Goal: Information Seeking & Learning: Compare options

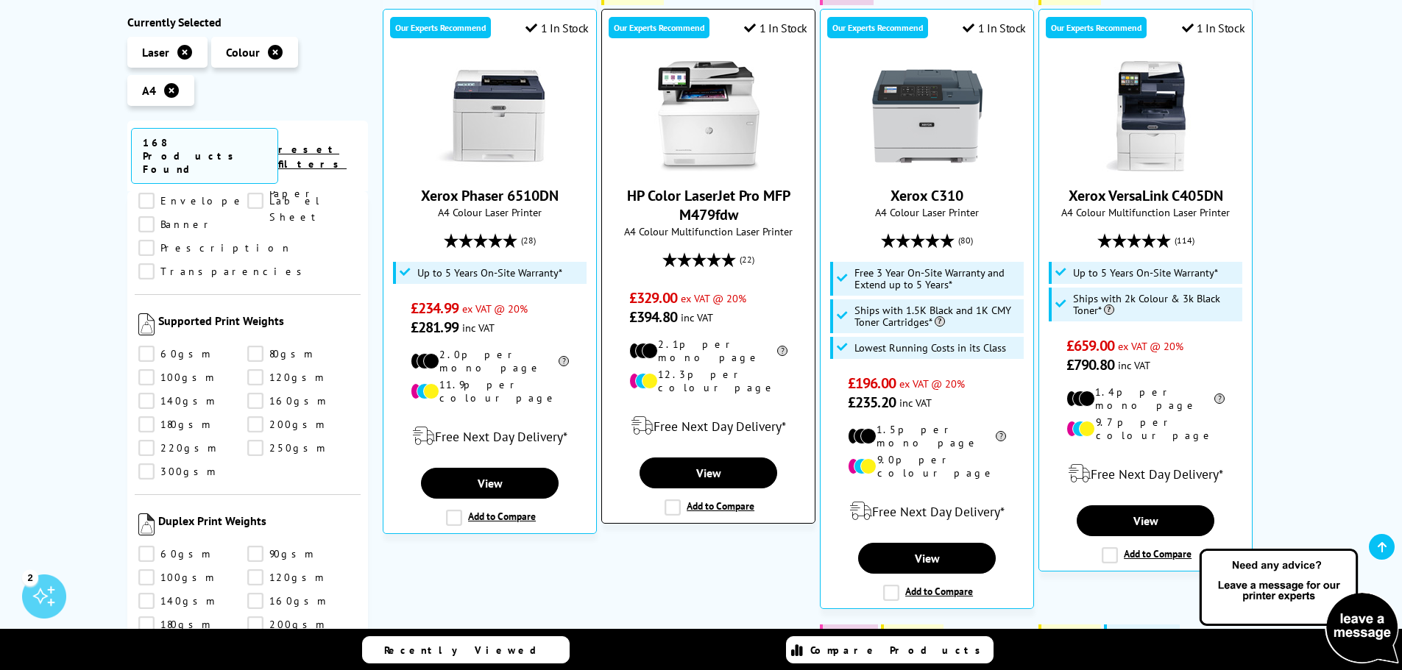
scroll to position [368, 0]
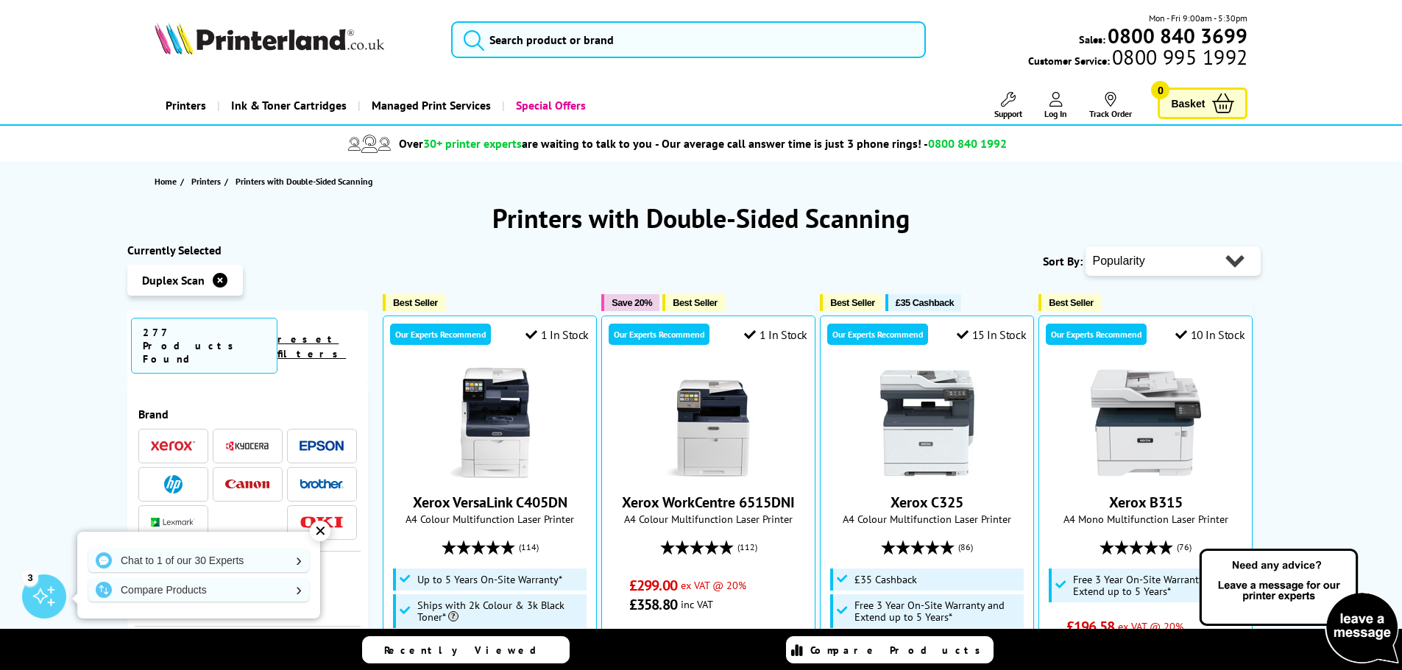
click at [286, 40] on img at bounding box center [270, 38] width 230 height 32
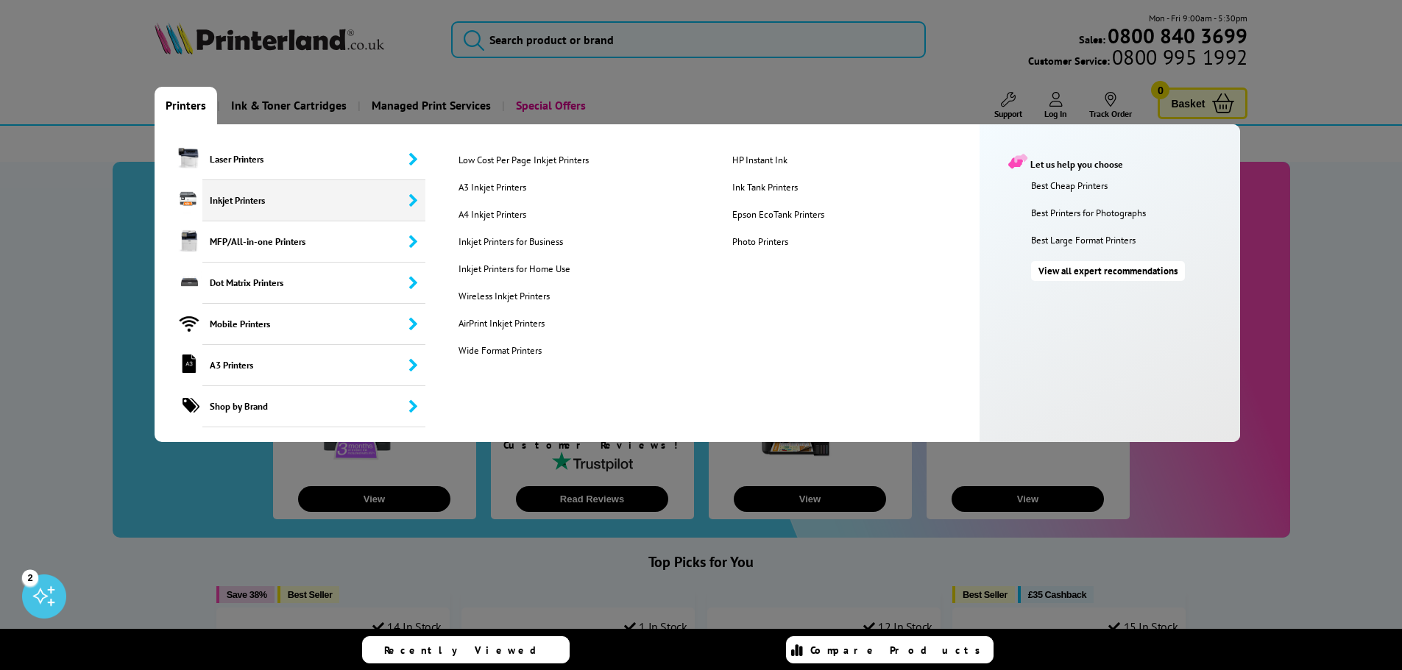
click at [403, 208] on span "Inkjet Printers" at bounding box center [314, 200] width 224 height 41
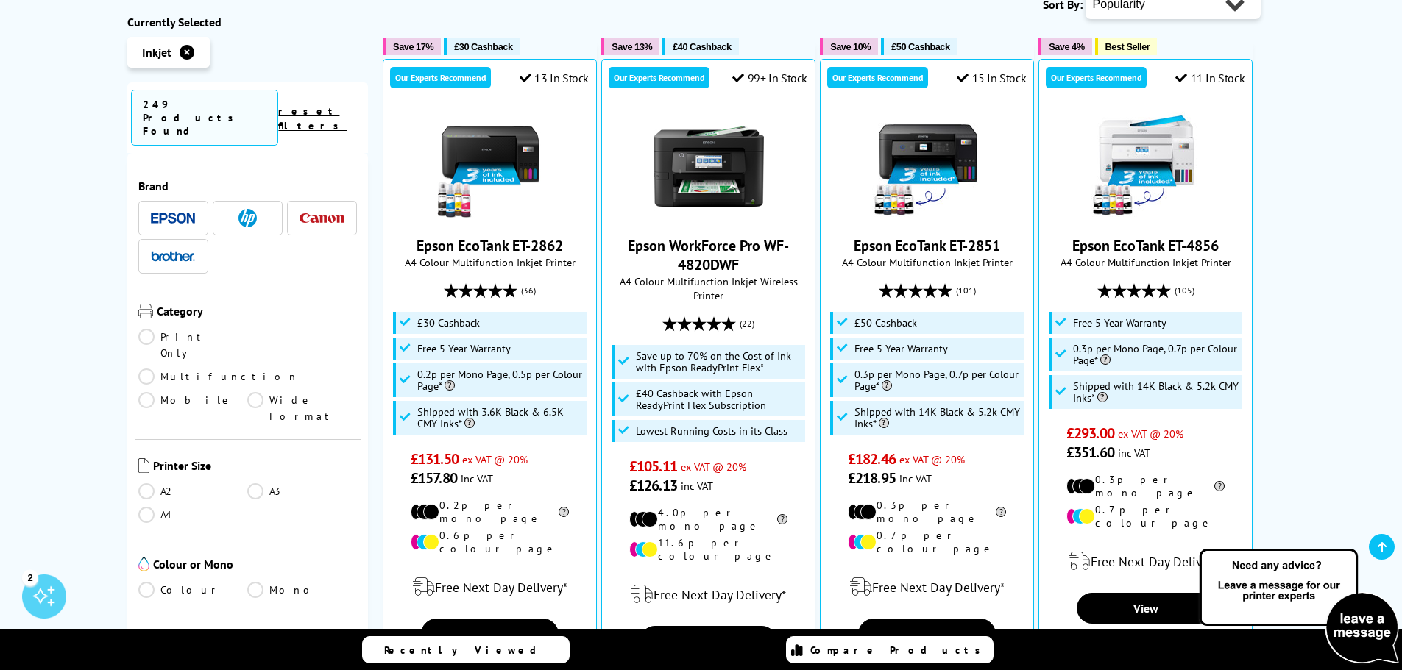
scroll to position [442, 0]
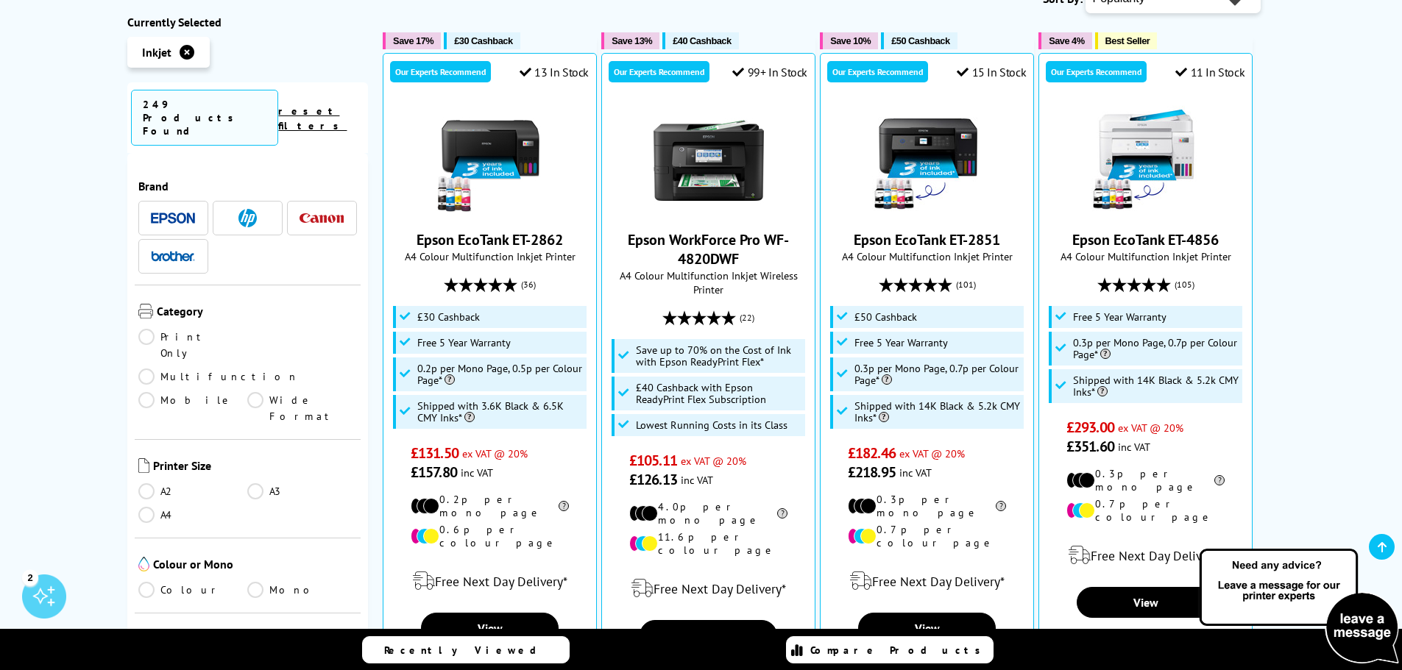
click at [147, 507] on link "A4" at bounding box center [193, 515] width 110 height 16
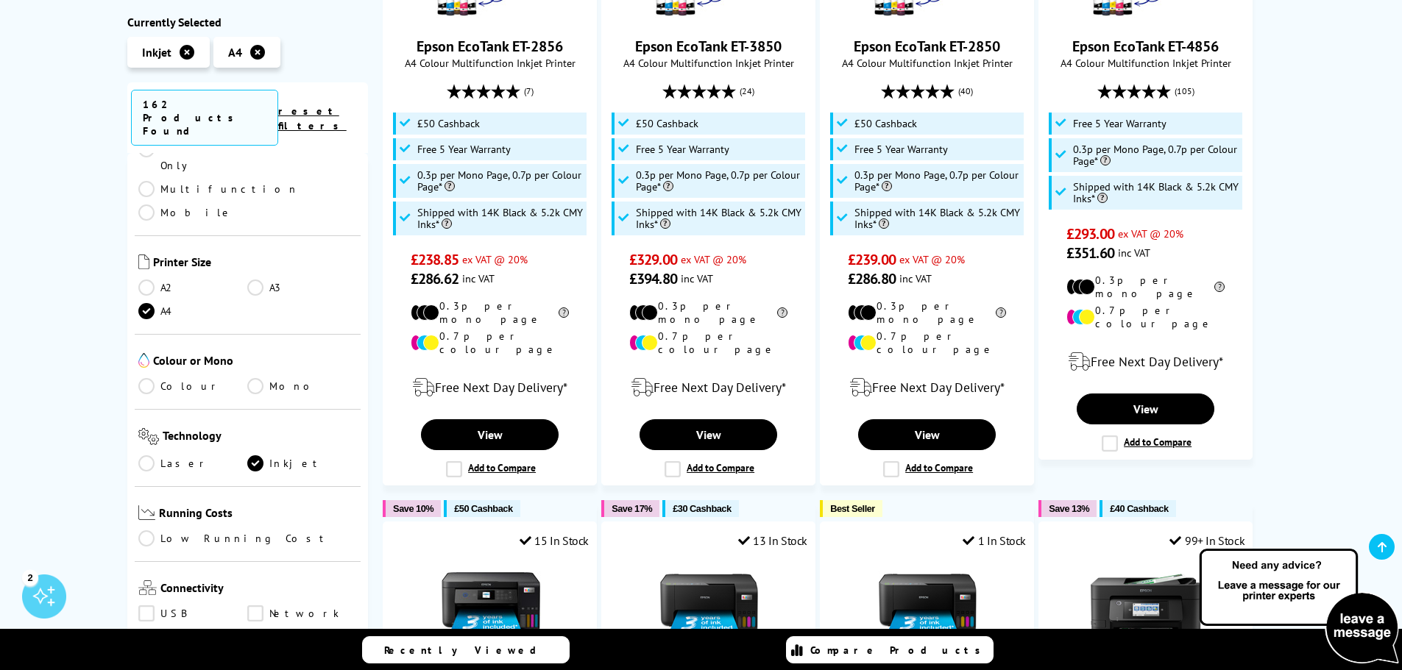
scroll to position [221, 0]
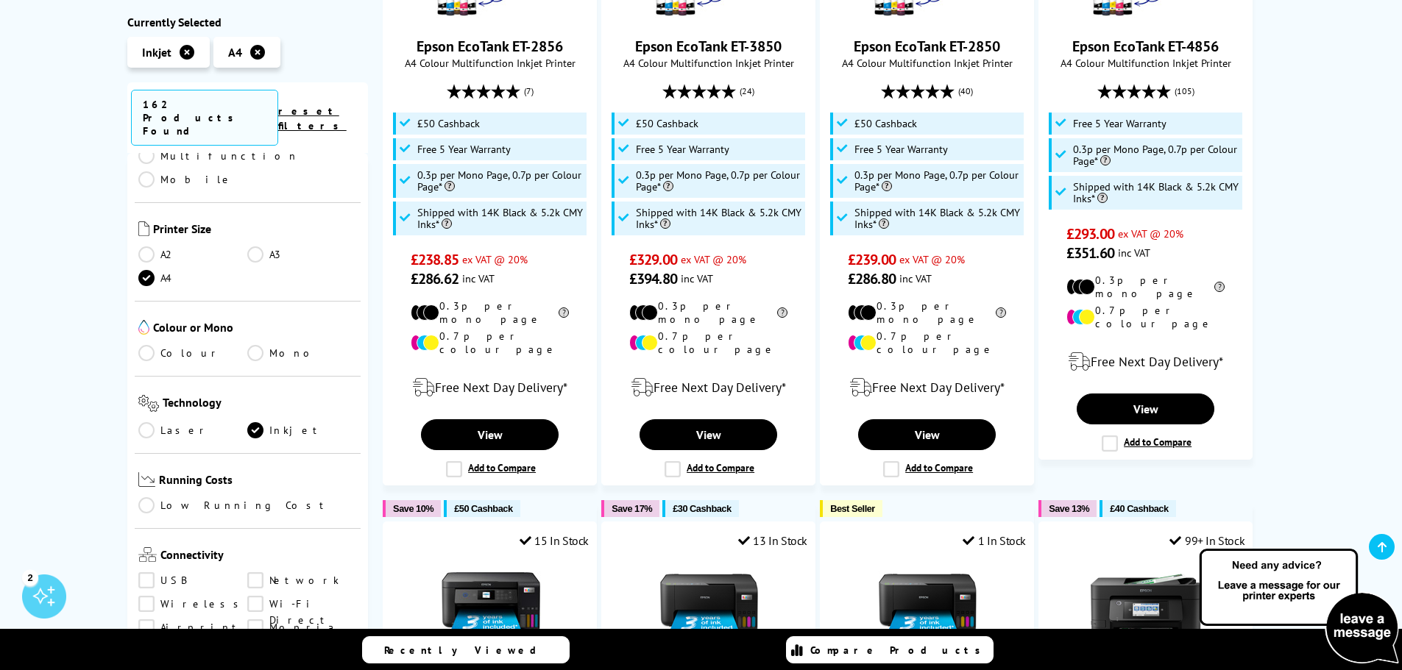
click at [145, 345] on link "Colour" at bounding box center [193, 353] width 110 height 16
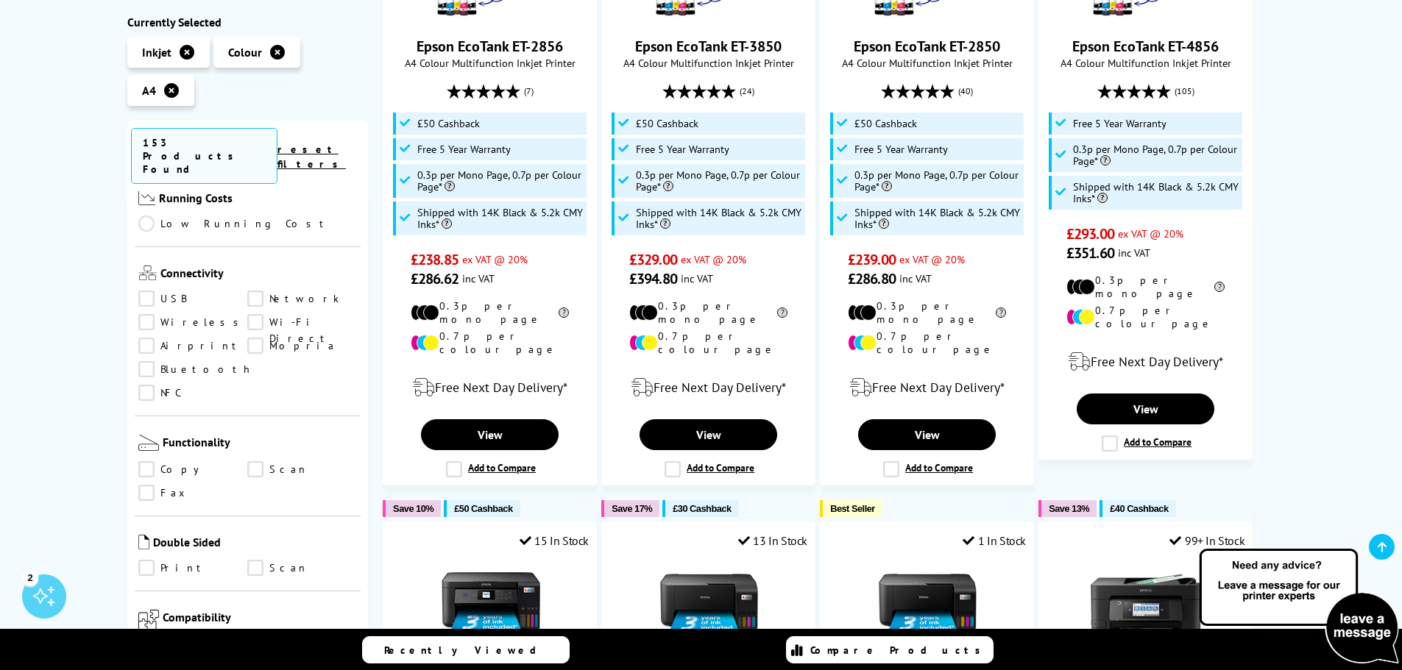
scroll to position [515, 0]
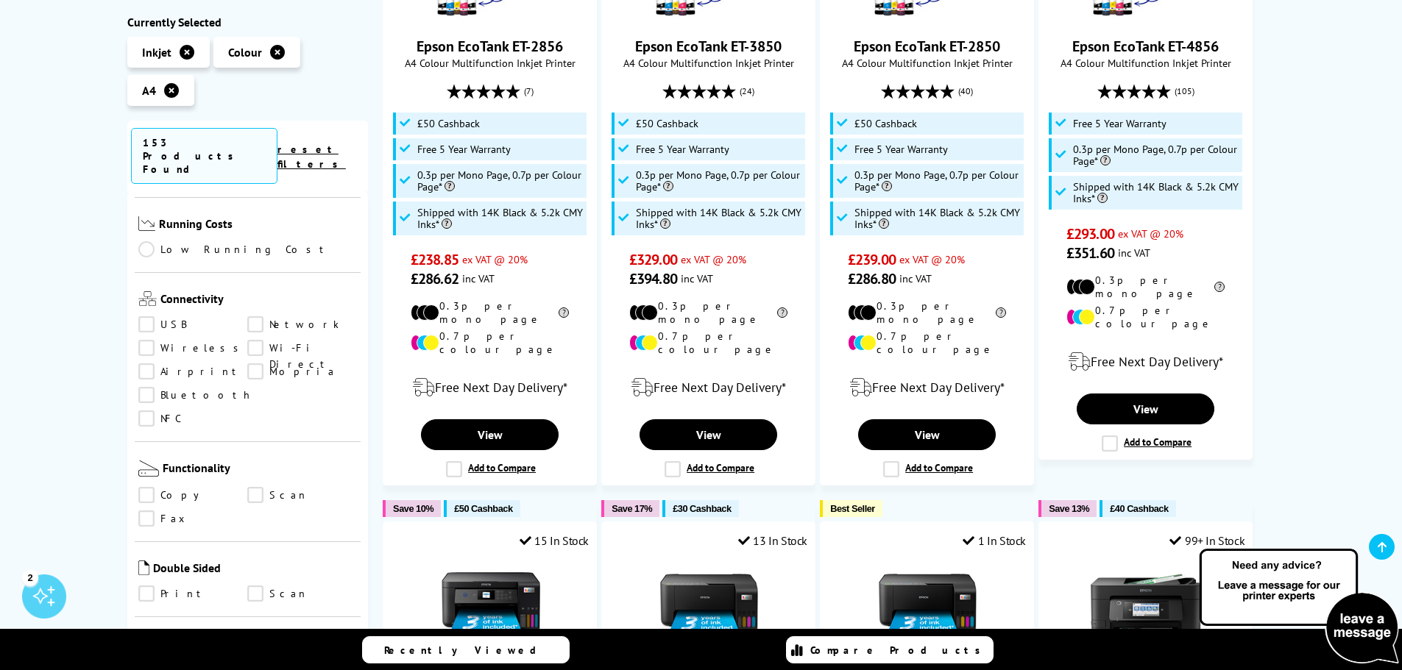
click at [148, 341] on link "Wireless" at bounding box center [193, 349] width 110 height 16
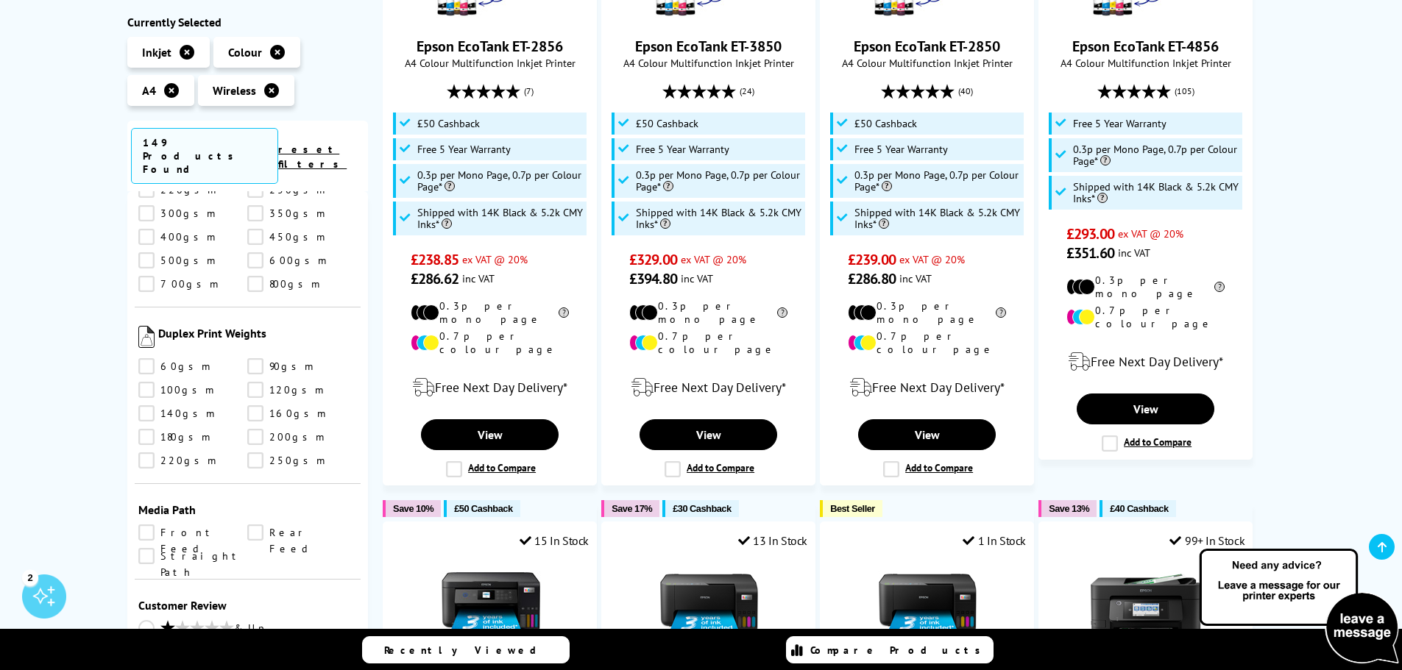
scroll to position [1986, 0]
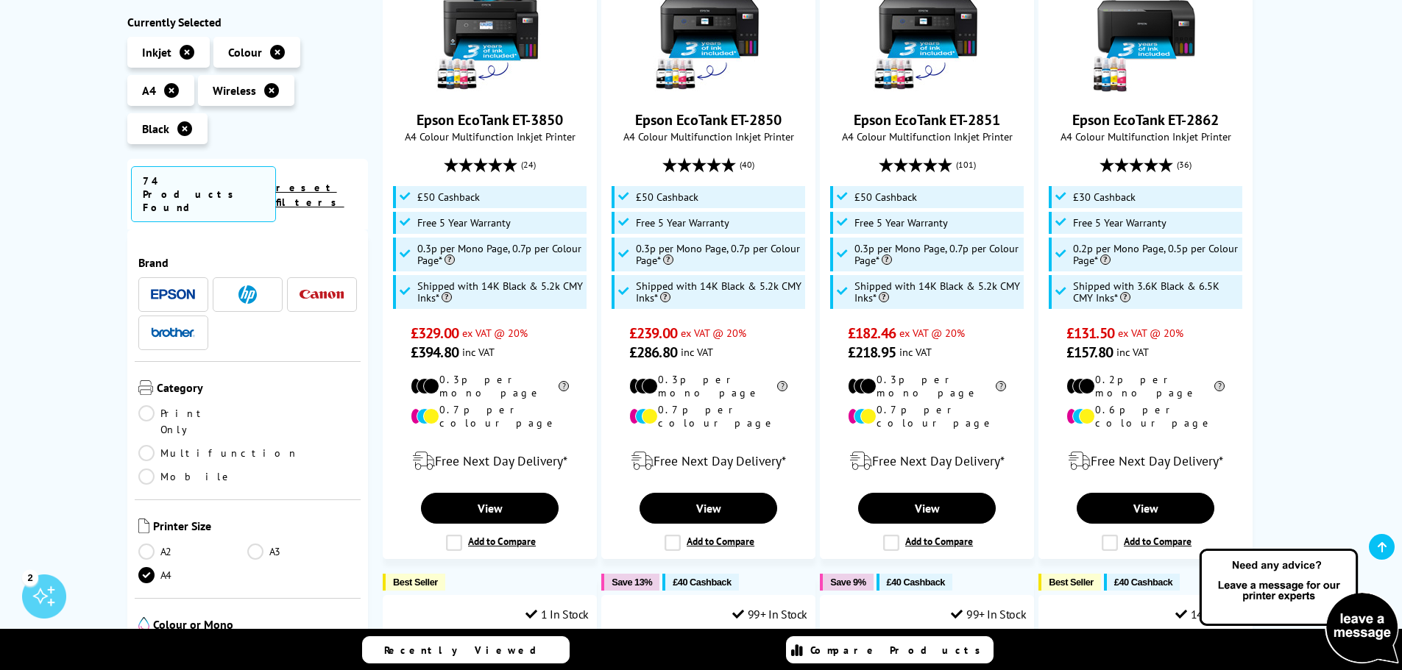
click at [255, 445] on link "Multifunction" at bounding box center [218, 453] width 160 height 16
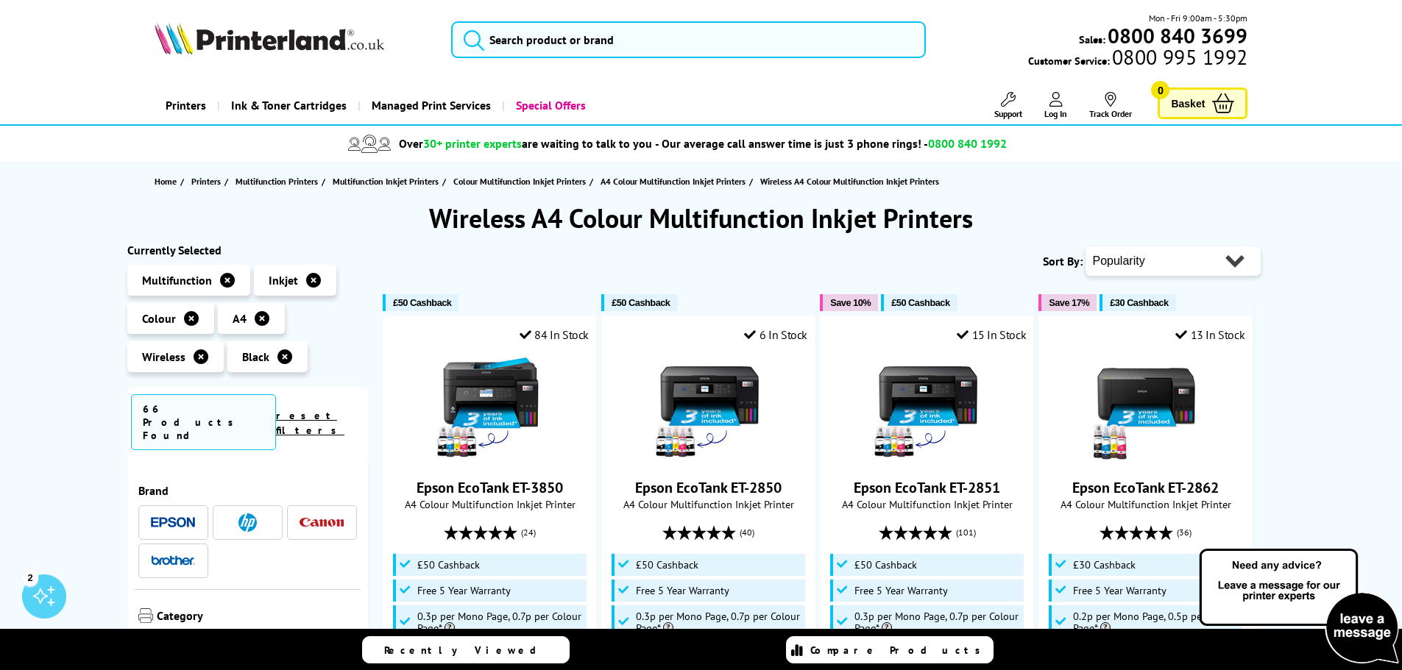
click at [1145, 263] on select "Popularity Rating Price - Low to High Price - High to Low Running Costs - Low t…" at bounding box center [1173, 261] width 175 height 29
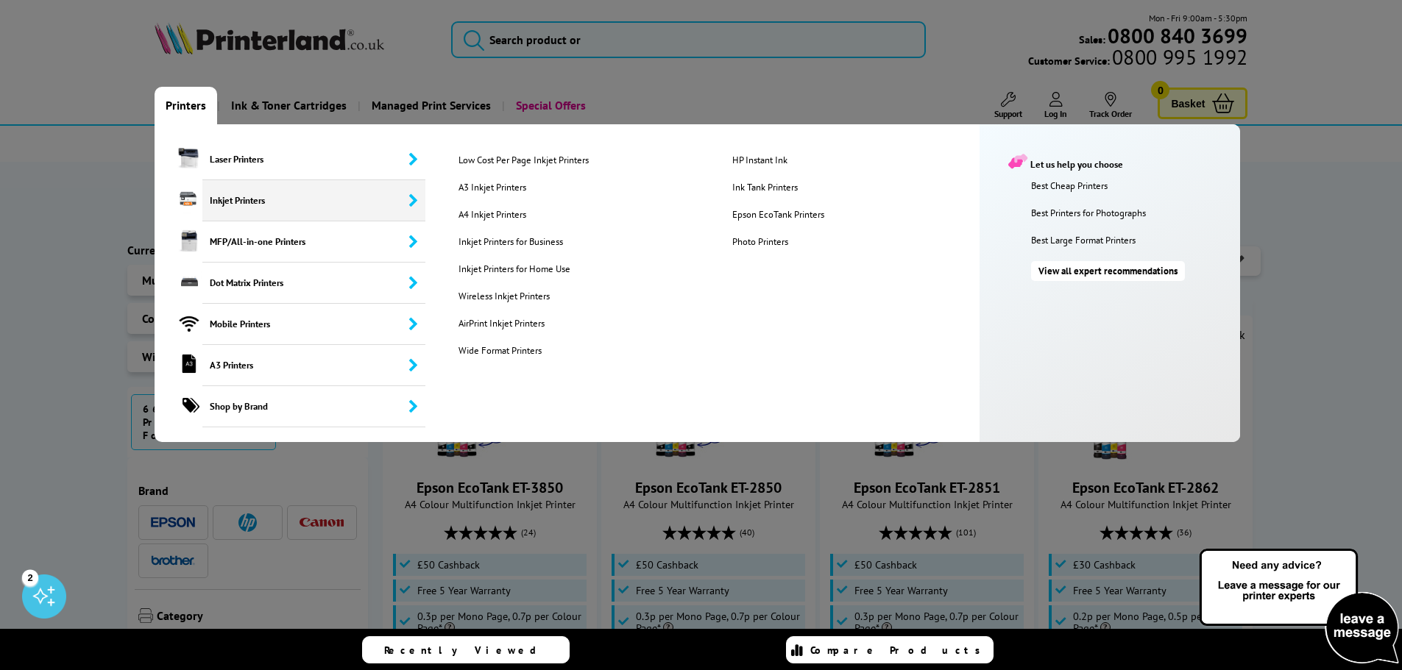
click at [194, 105] on link "Printers" at bounding box center [186, 106] width 63 height 38
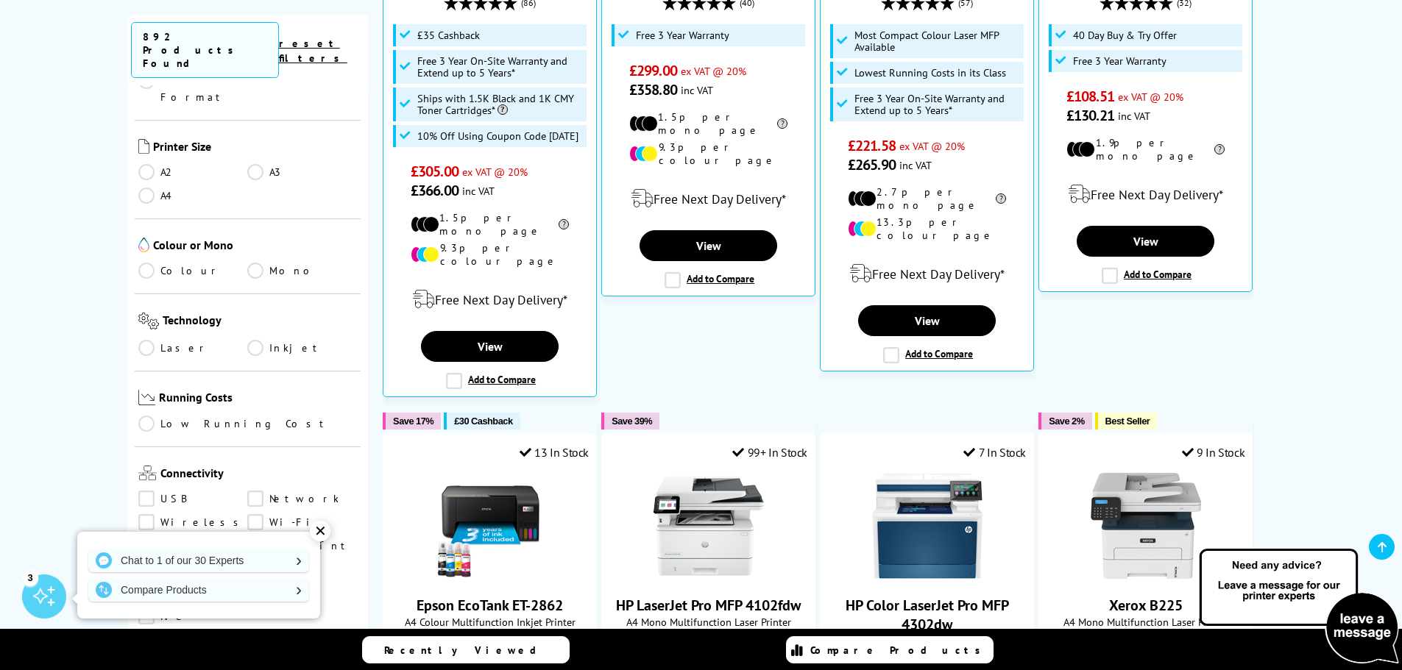
scroll to position [147, 0]
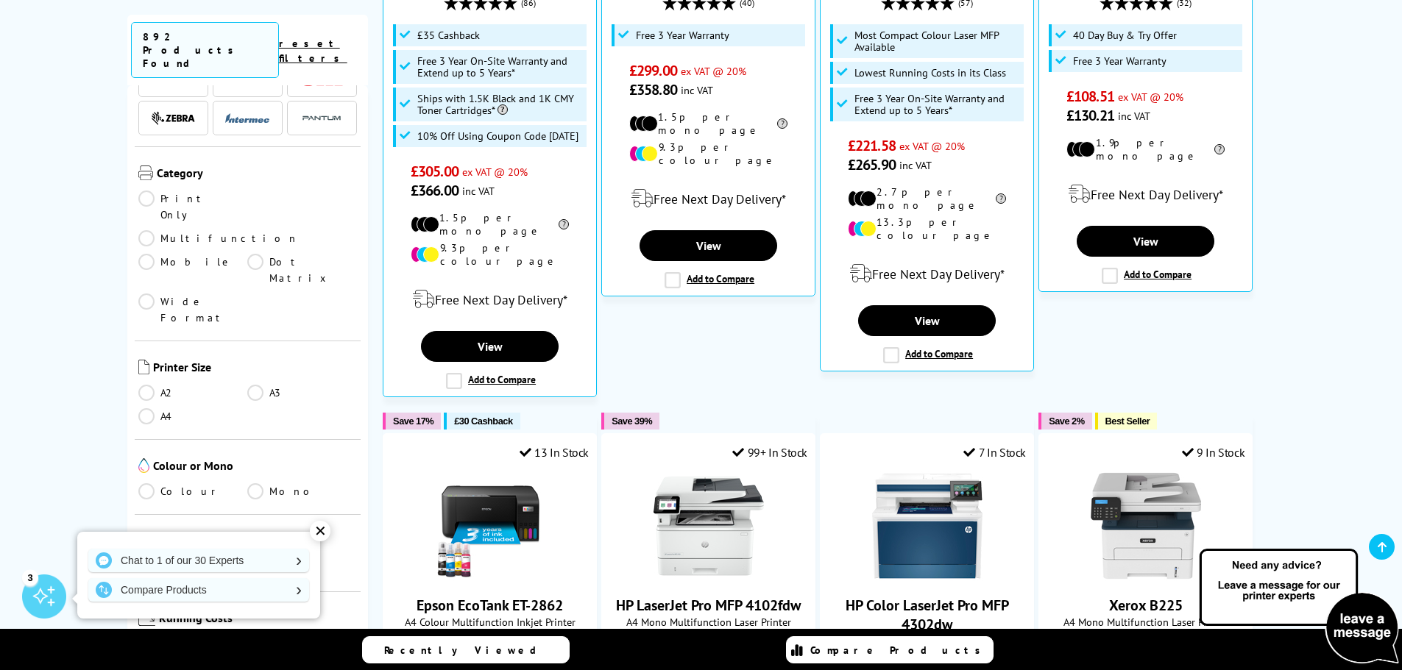
click at [316, 40] on link "reset filters" at bounding box center [313, 51] width 68 height 28
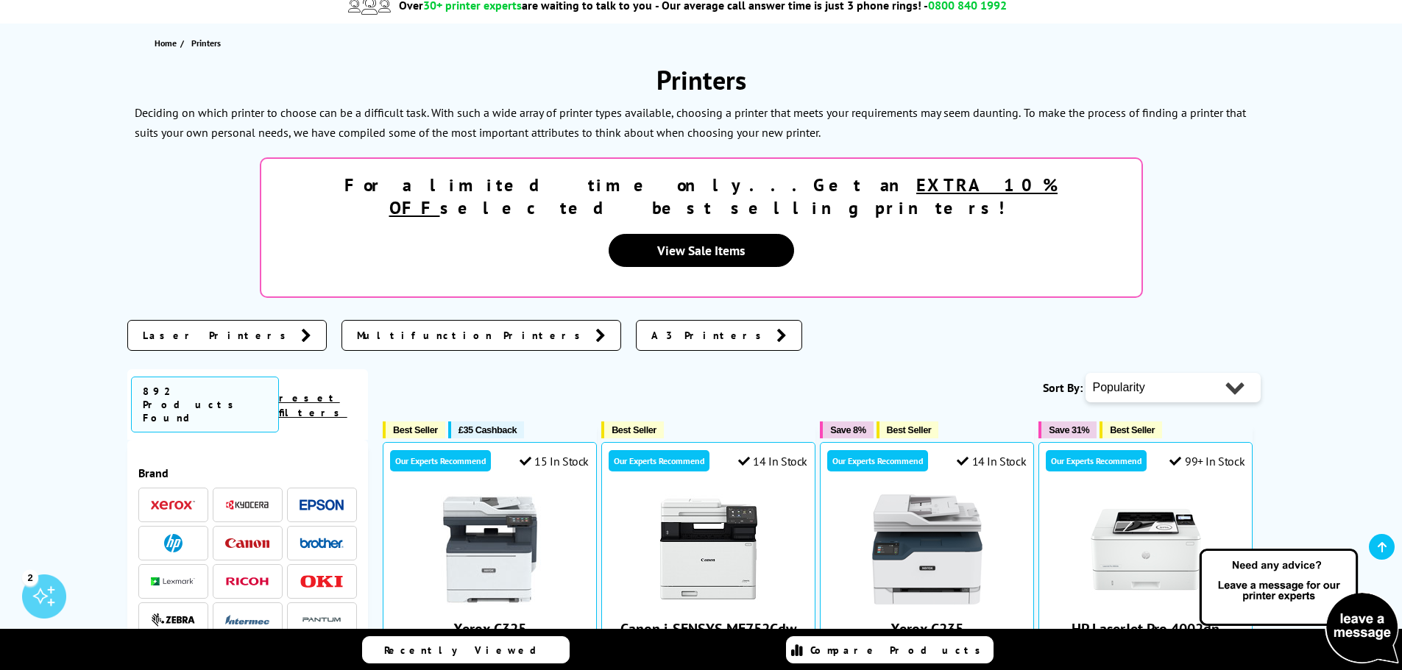
scroll to position [221, 0]
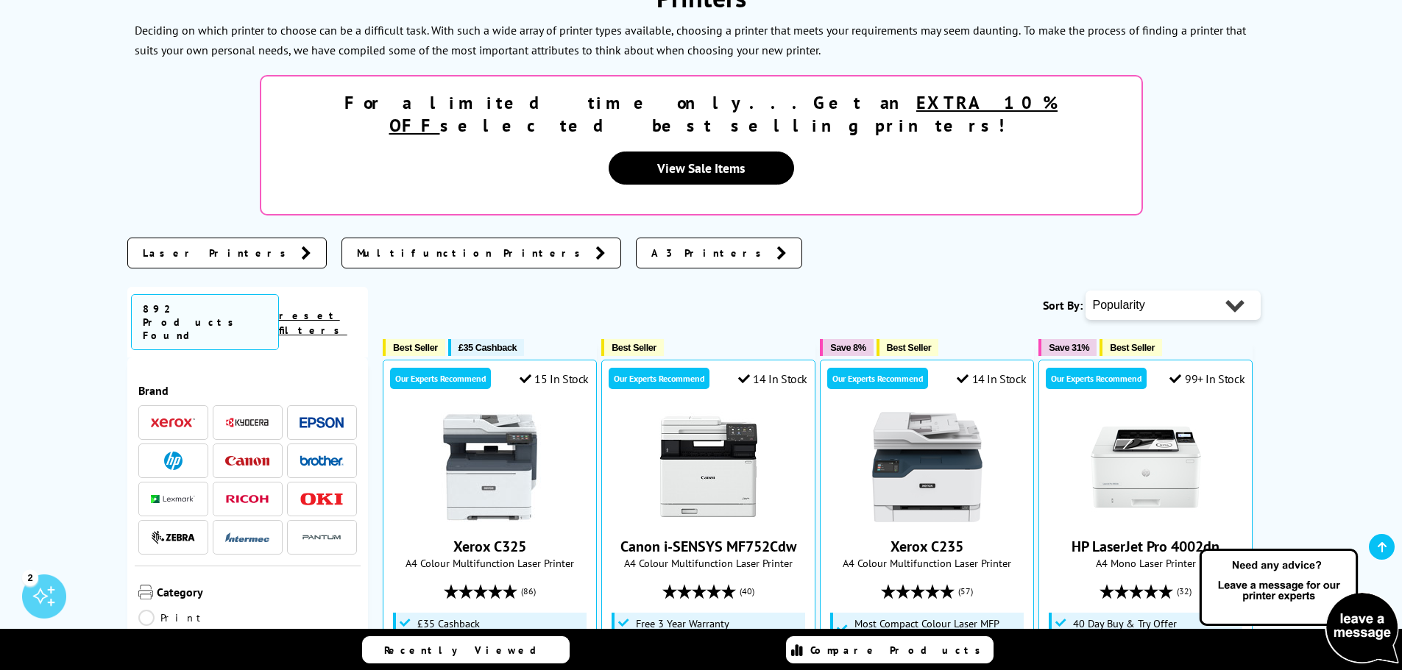
click at [595, 246] on icon at bounding box center [600, 253] width 10 height 15
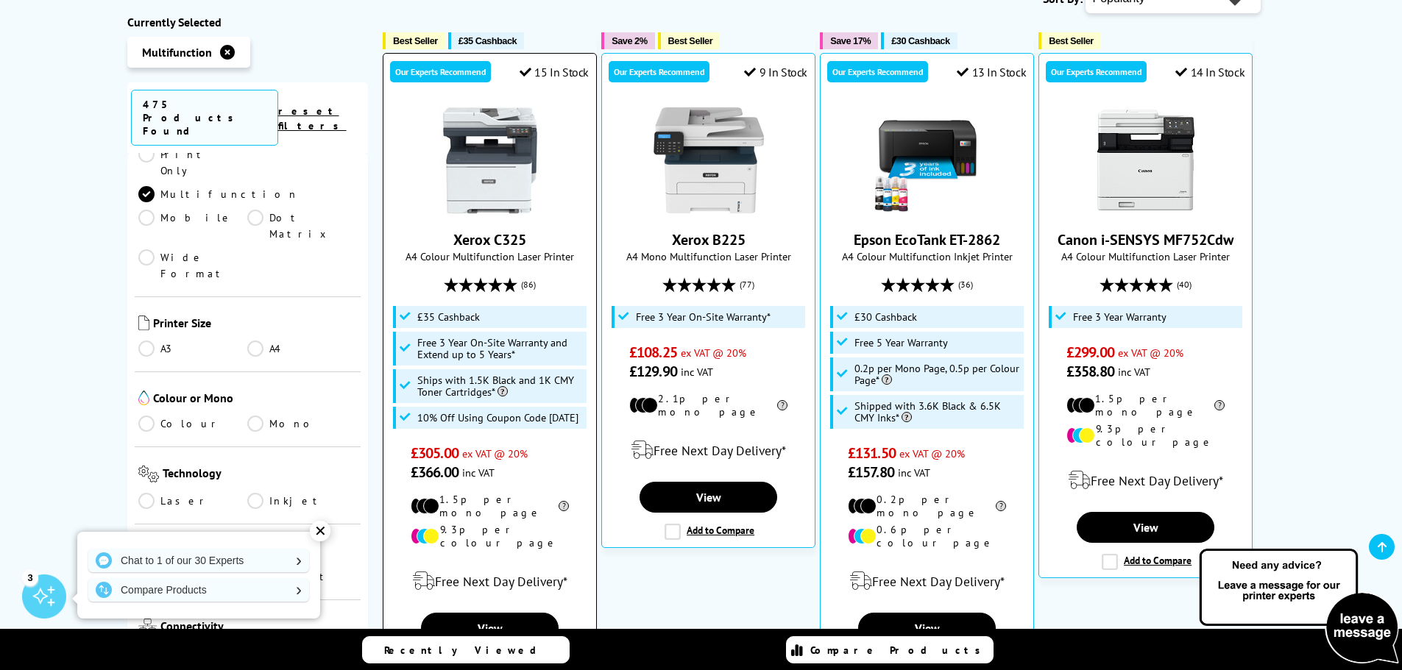
scroll to position [589, 0]
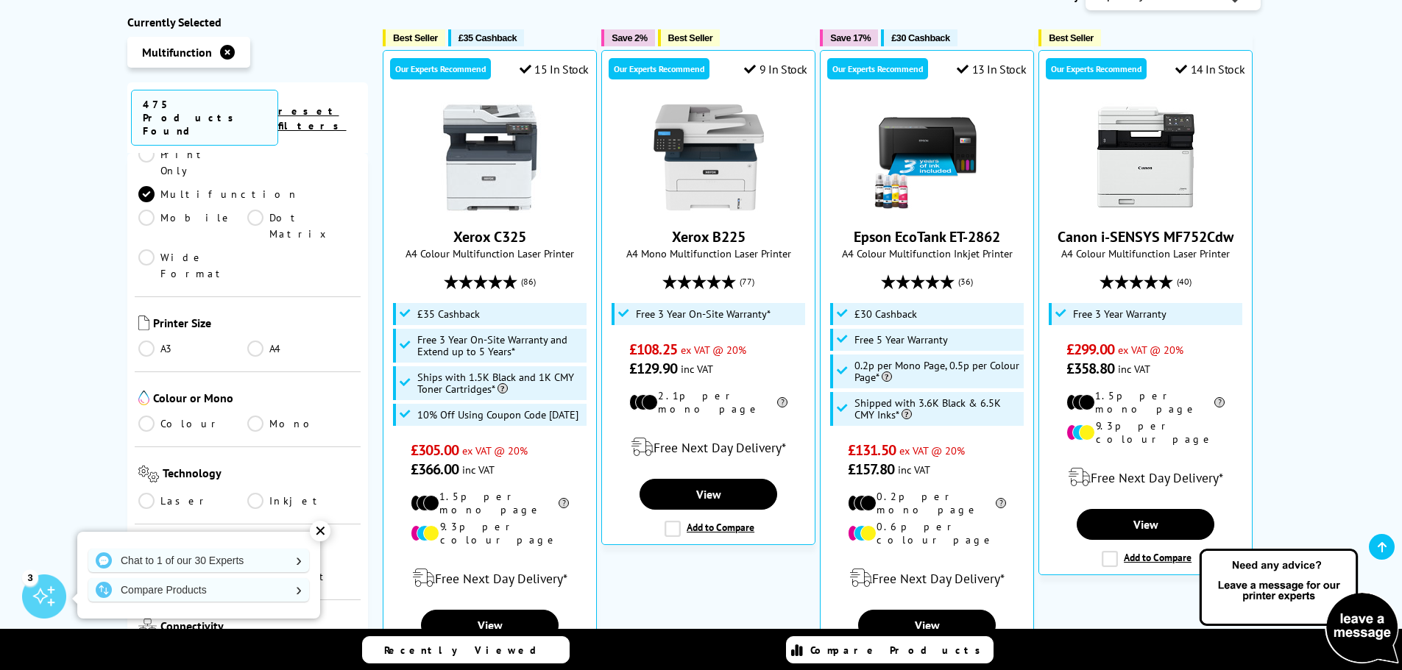
click at [255, 341] on link "A4" at bounding box center [302, 349] width 110 height 16
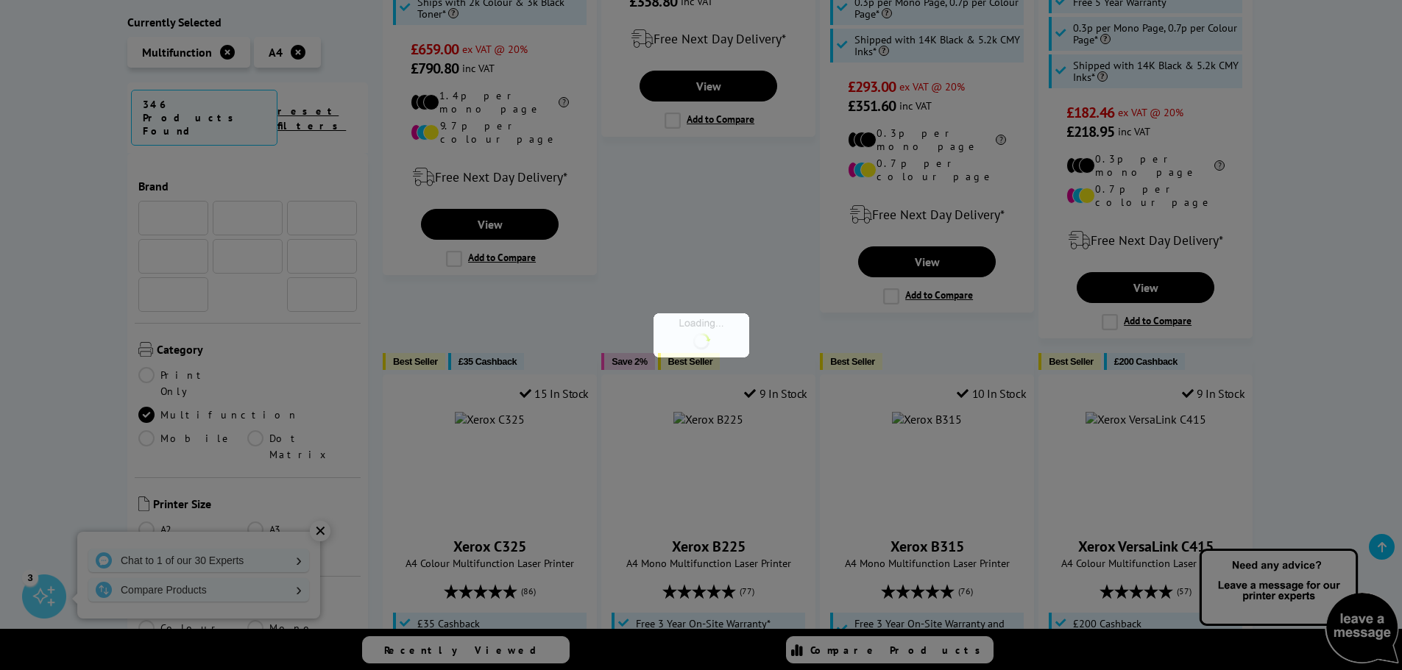
scroll to position [221, 0]
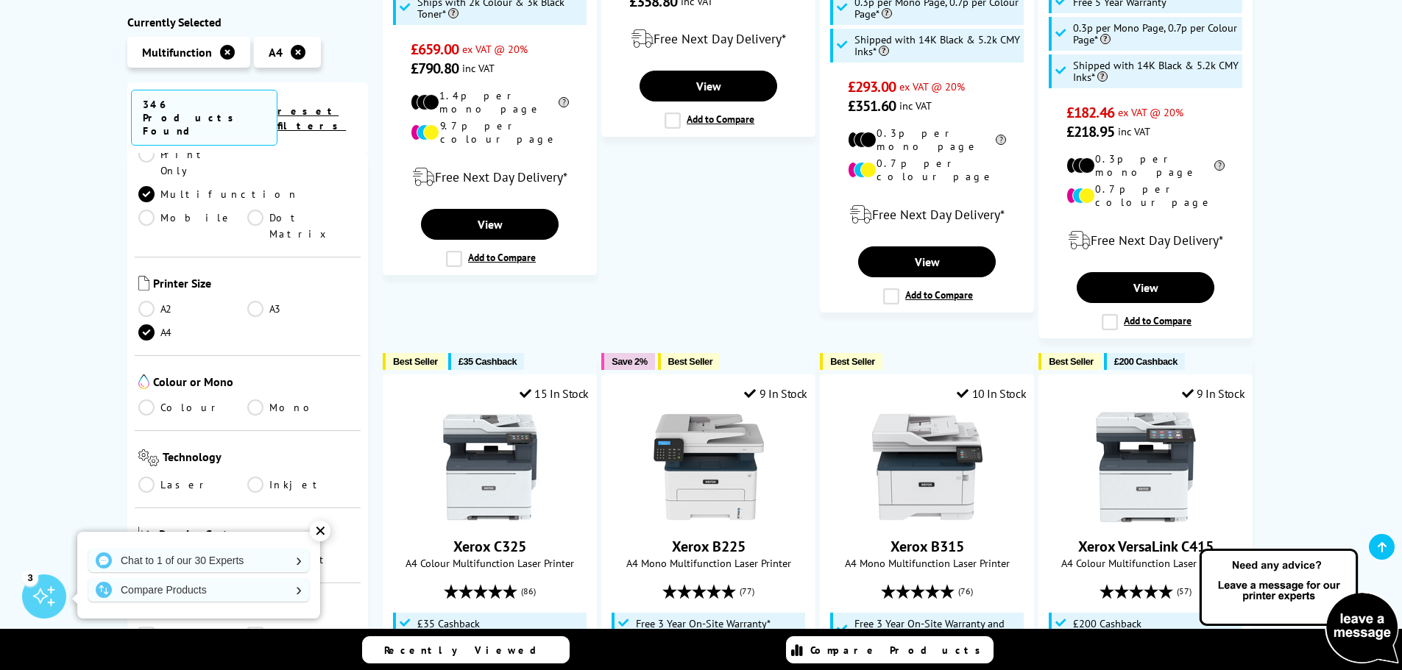
click at [144, 400] on link "Colour" at bounding box center [193, 408] width 110 height 16
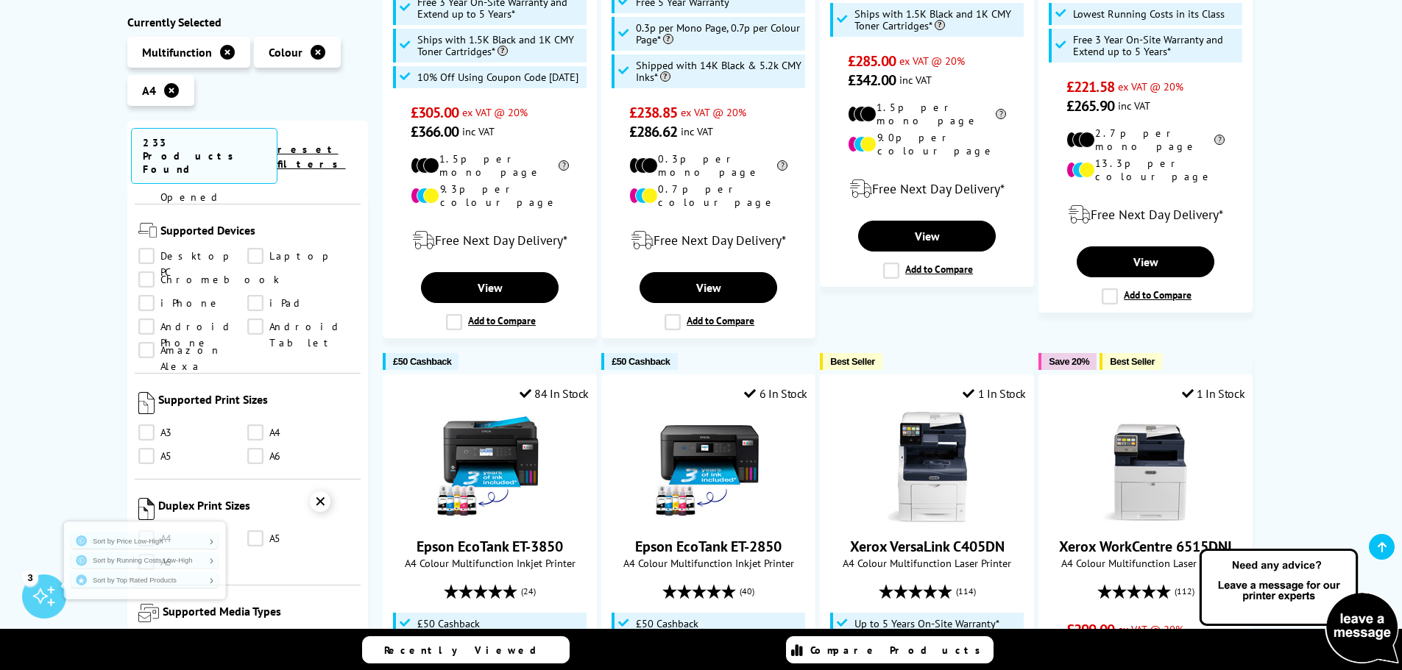
scroll to position [1178, 0]
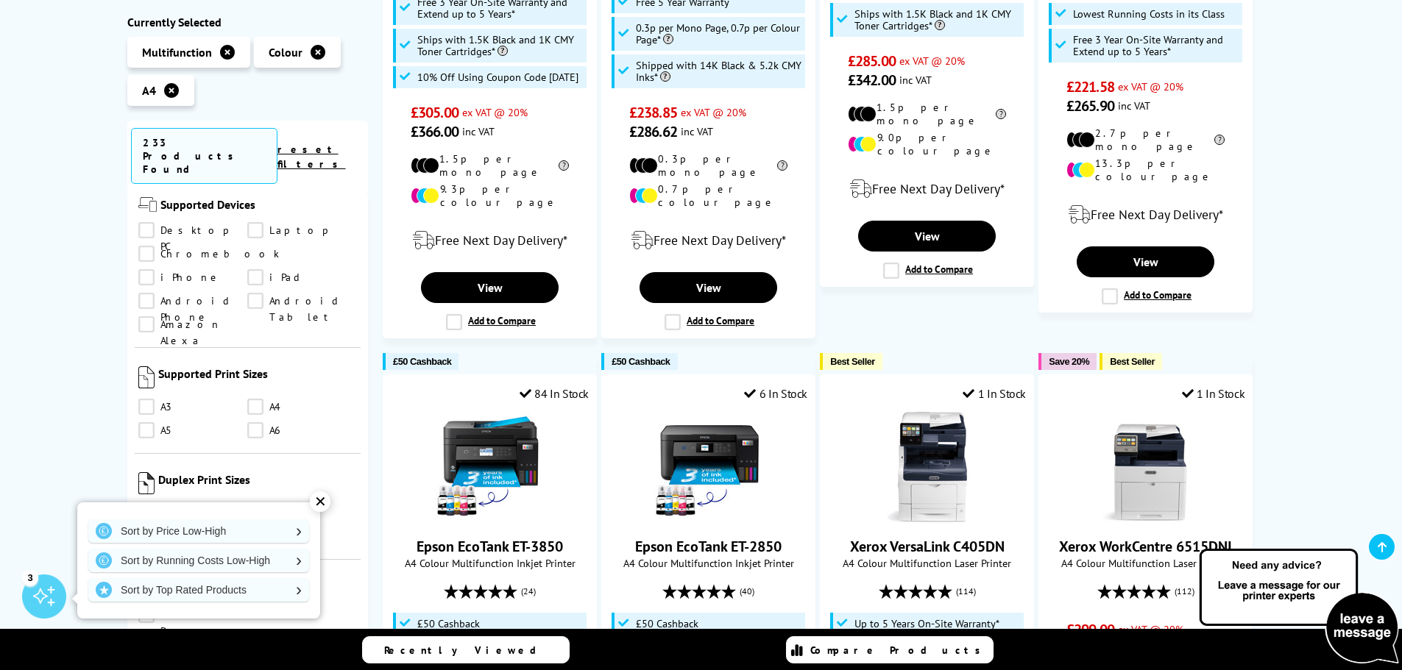
click at [314, 500] on div "✕" at bounding box center [320, 502] width 21 height 21
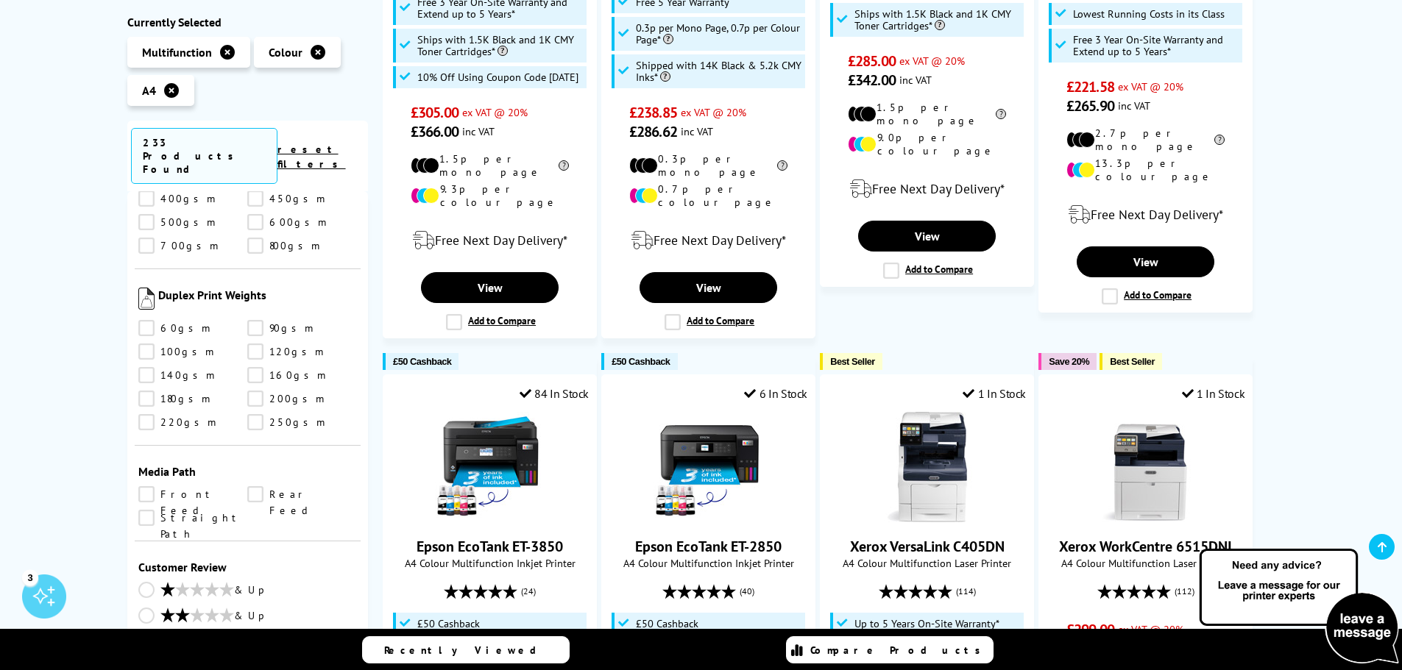
scroll to position [2048, 0]
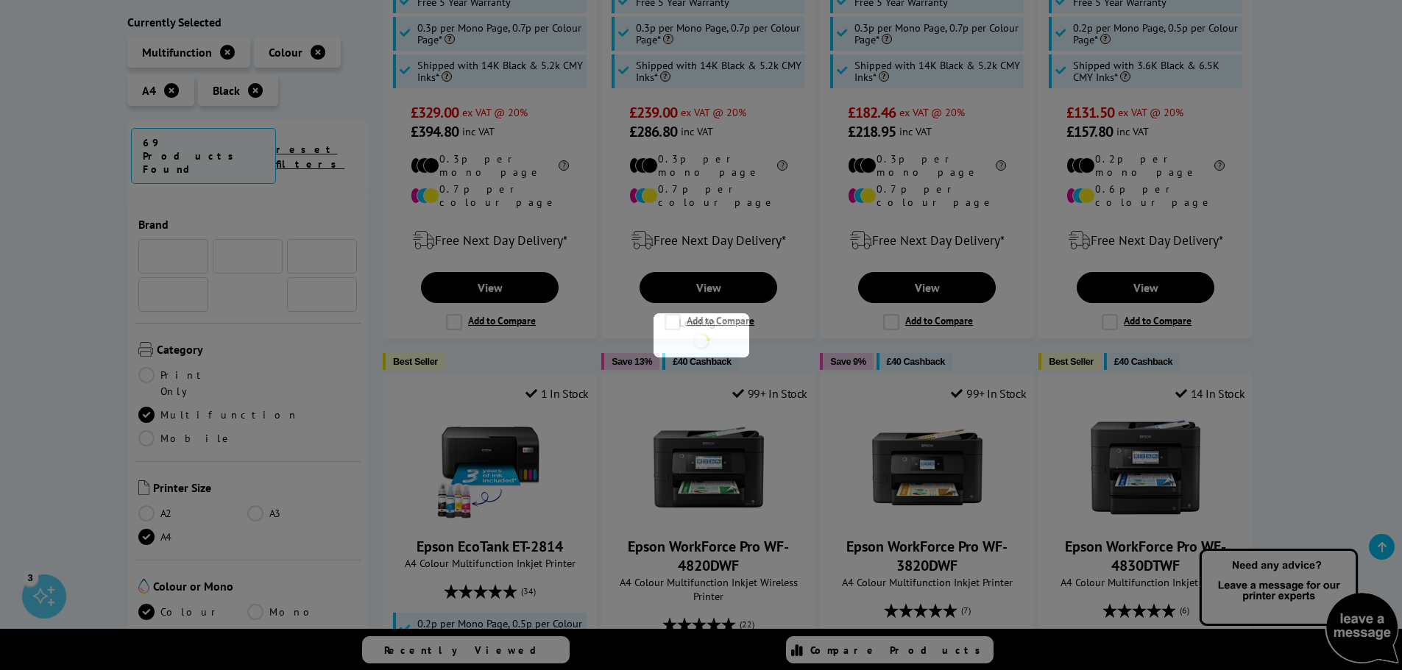
scroll to position [1860, 0]
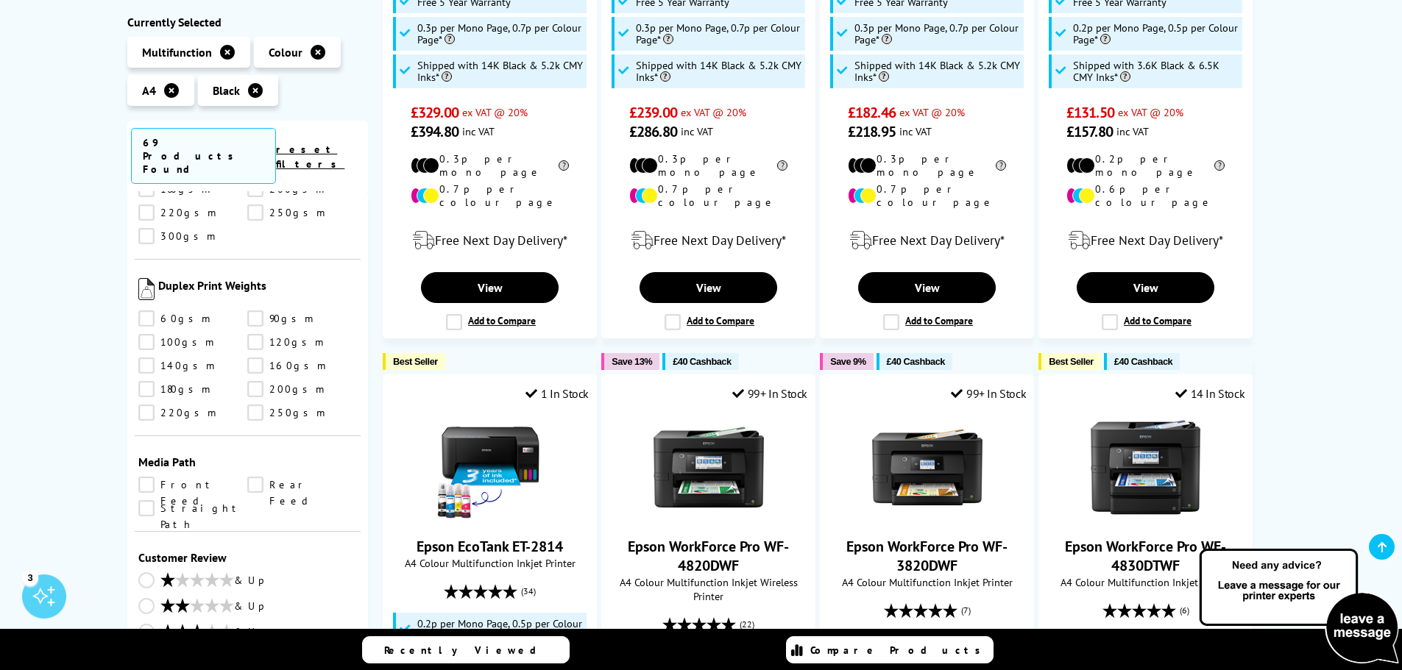
click at [224, 650] on icon at bounding box center [226, 657] width 15 height 15
